Goal: Task Accomplishment & Management: Manage account settings

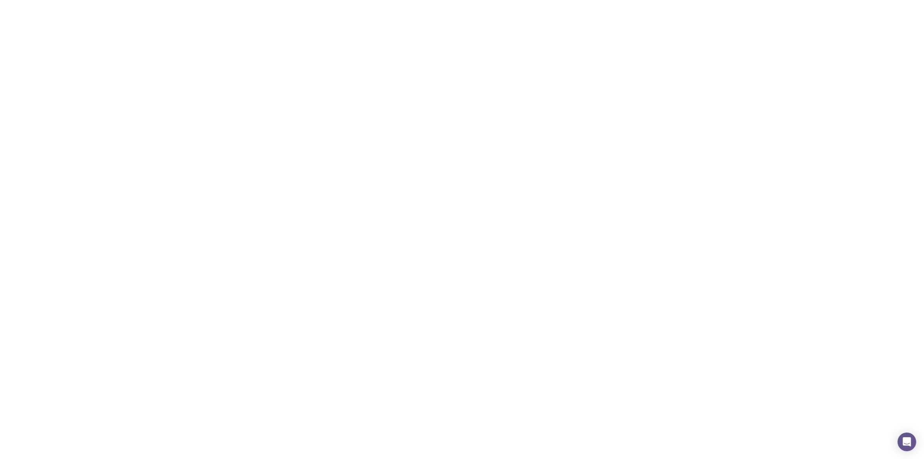
click at [383, 101] on div "Projects Create a new project 7DPYNY05 Zenobe Created at 12:03pm, Mon 8th Sep 2…" at bounding box center [305, 426] width 398 height 728
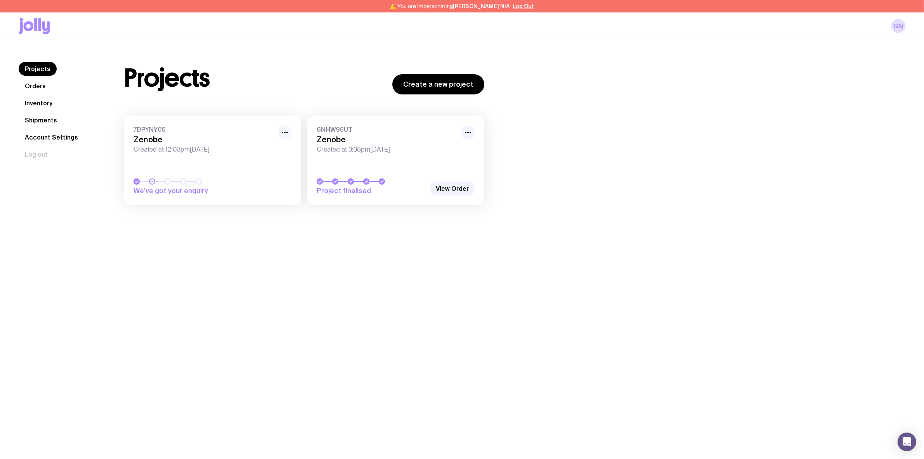
click at [283, 134] on icon "button" at bounding box center [284, 132] width 9 height 9
click at [281, 148] on button "Rename" at bounding box center [266, 150] width 37 height 8
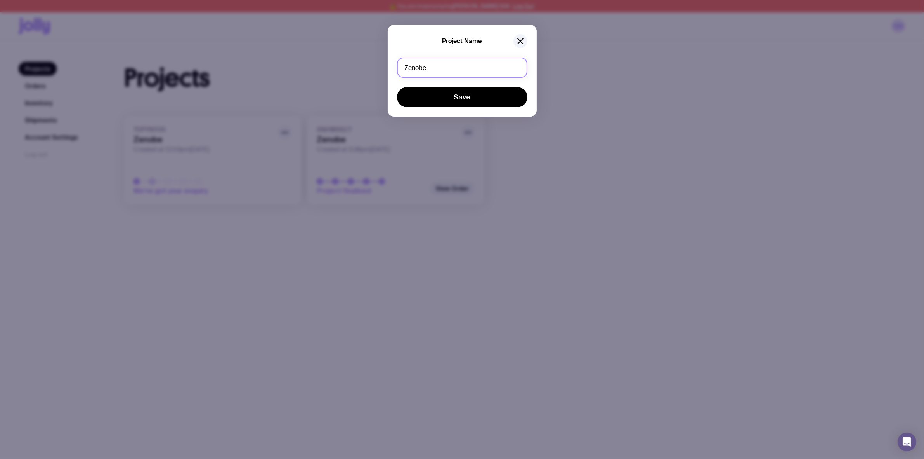
click at [447, 68] on input "Zenobe" at bounding box center [462, 67] width 130 height 20
type input "Mailer Box"
click at [397, 87] on button "Save" at bounding box center [462, 97] width 130 height 20
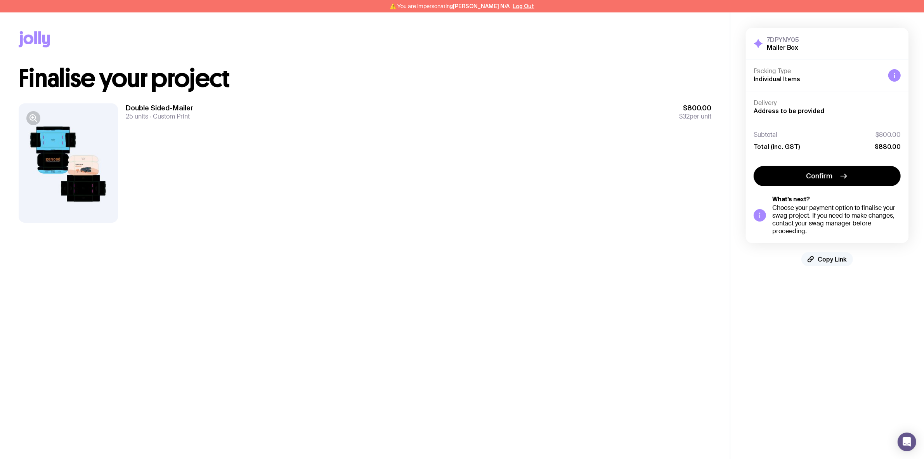
click at [831, 258] on span "Copy Link" at bounding box center [832, 259] width 29 height 8
